Goal: Navigation & Orientation: Find specific page/section

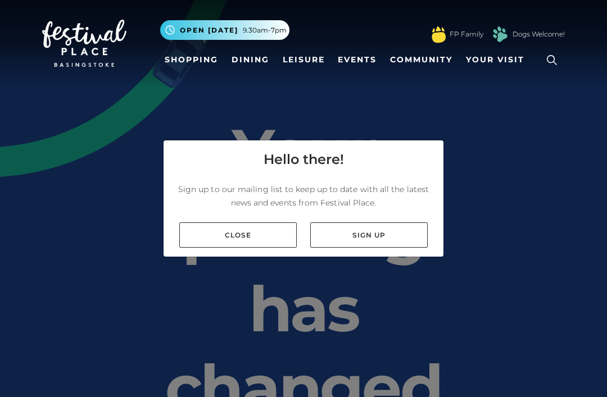
click at [241, 248] on link "Close" at bounding box center [237, 234] width 117 height 25
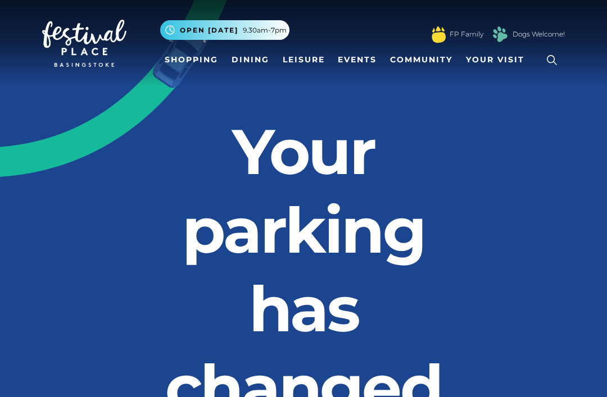
click at [245, 60] on link "Dining" at bounding box center [250, 59] width 47 height 21
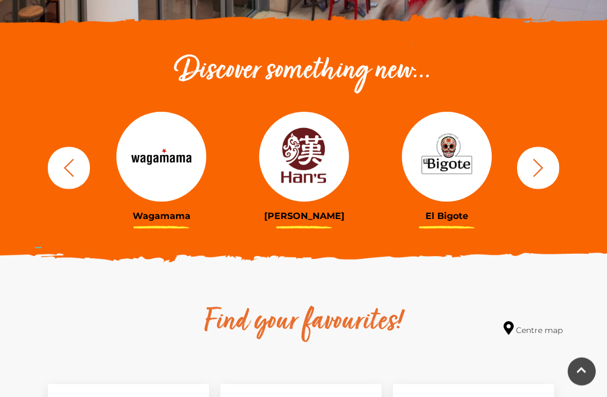
scroll to position [362, 0]
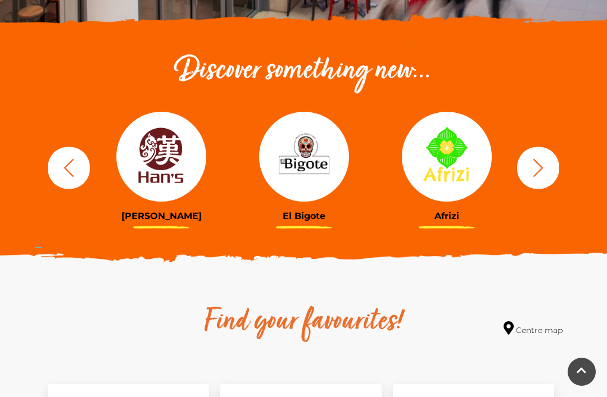
click at [153, 181] on img at bounding box center [161, 157] width 90 height 90
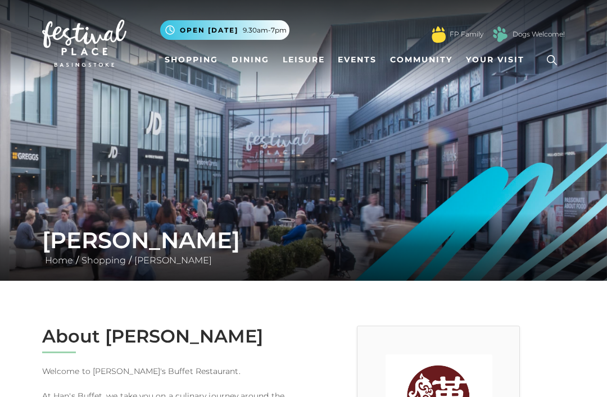
click at [480, 58] on span "Your Visit" at bounding box center [495, 60] width 58 height 12
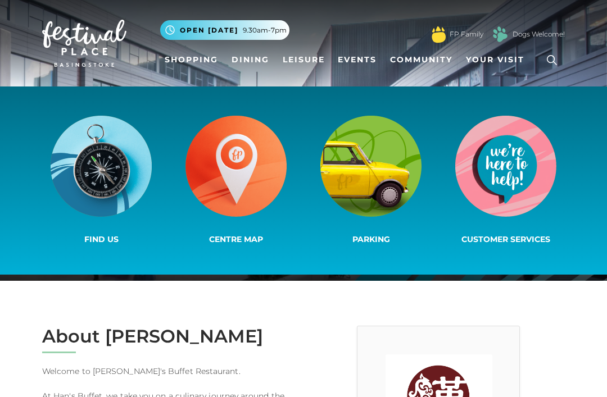
click at [226, 238] on span "Centre Map" at bounding box center [236, 239] width 54 height 10
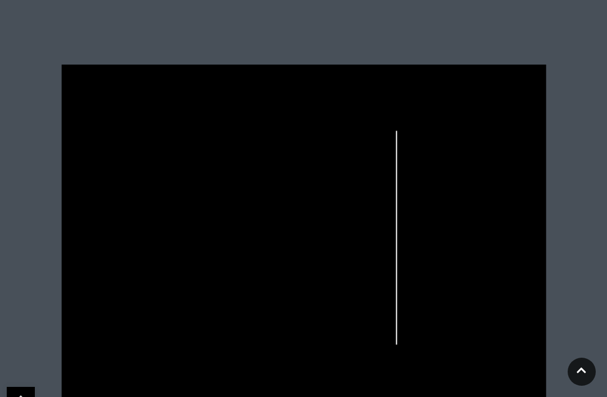
scroll to position [306, 0]
